Goal: Ask a question

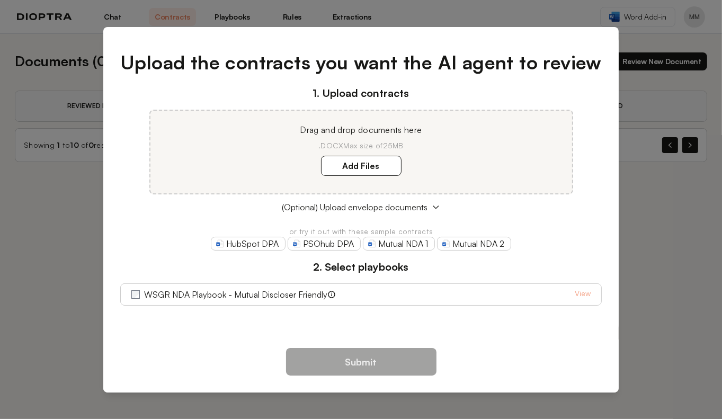
click at [654, 163] on div "Upload the contracts you want the AI agent to review 1. Upload contracts Drag a…" at bounding box center [361, 209] width 722 height 419
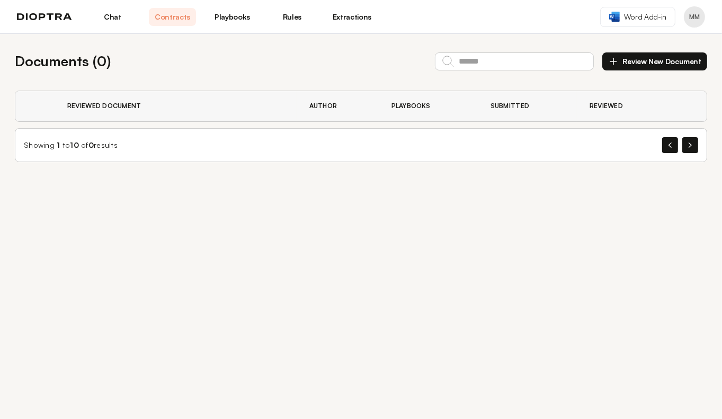
click at [114, 17] on link "Chat" at bounding box center [112, 17] width 47 height 18
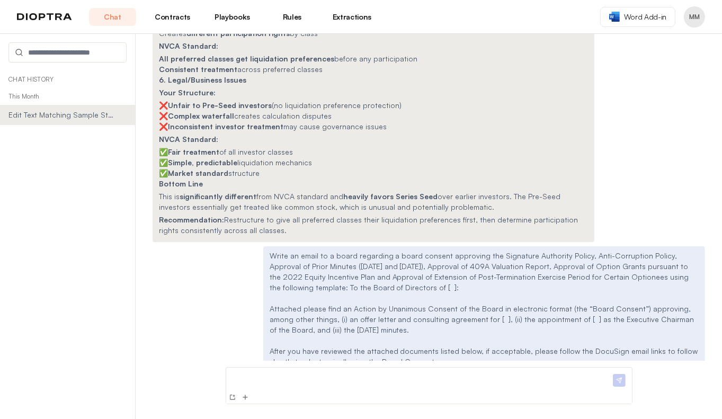
scroll to position [11001, 0]
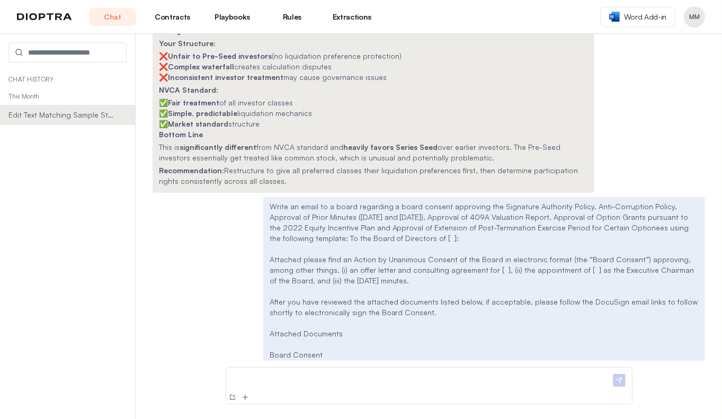
click at [271, 380] on p at bounding box center [420, 377] width 380 height 11
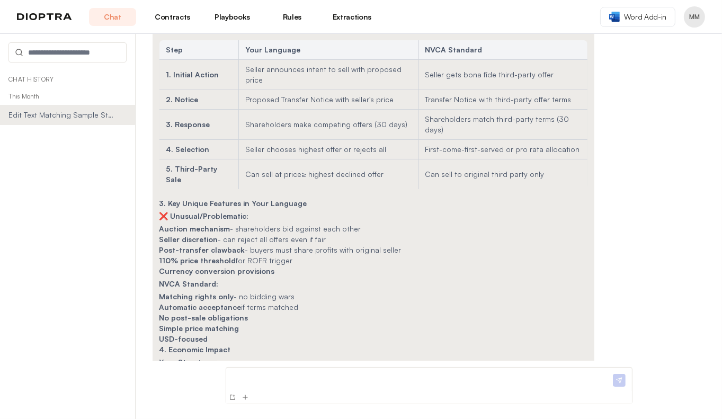
scroll to position [12294, 0]
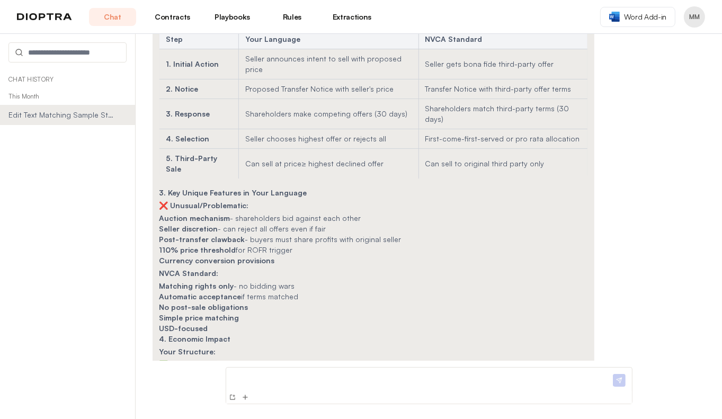
drag, startPoint x: 335, startPoint y: 341, endPoint x: 155, endPoint y: 260, distance: 197.1
click at [155, 260] on div "Here's a detailed comparison between your language and the NVCA Right of First …" at bounding box center [374, 313] width 442 height 739
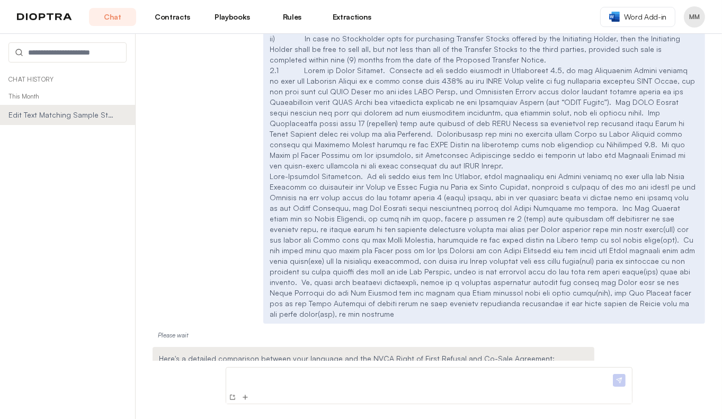
scroll to position [11891, 0]
